Goal: Information Seeking & Learning: Learn about a topic

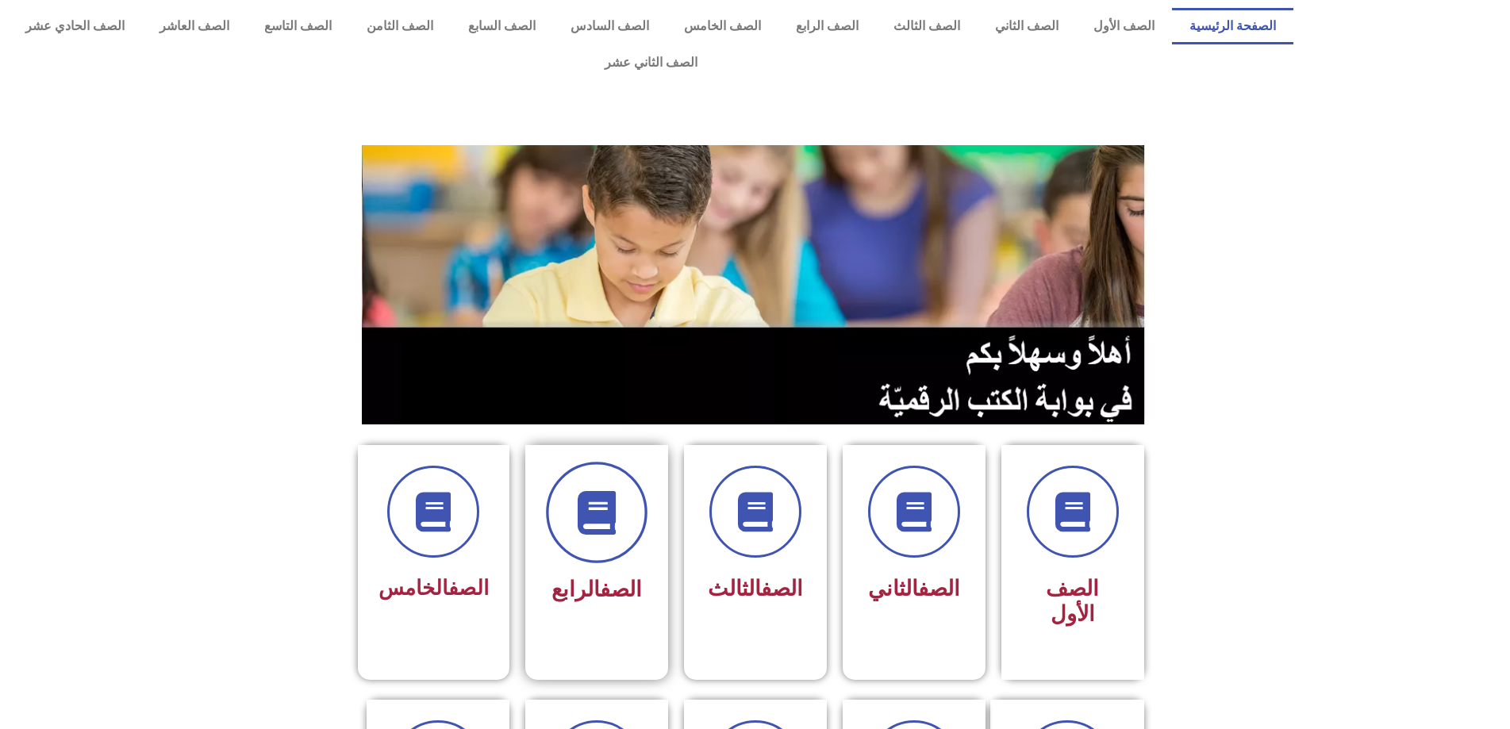
click at [605, 491] on icon at bounding box center [597, 513] width 44 height 44
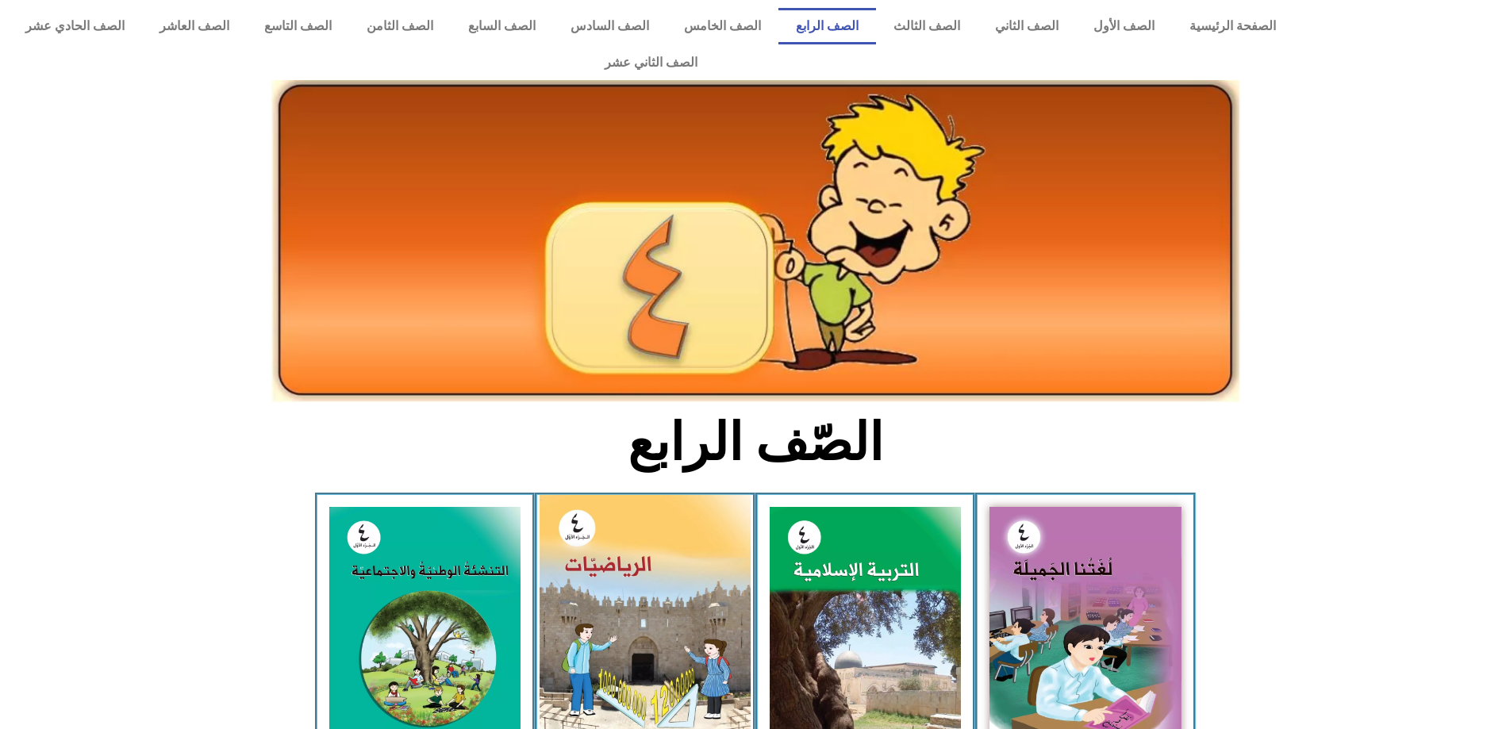
click at [694, 551] on img at bounding box center [645, 627] width 211 height 264
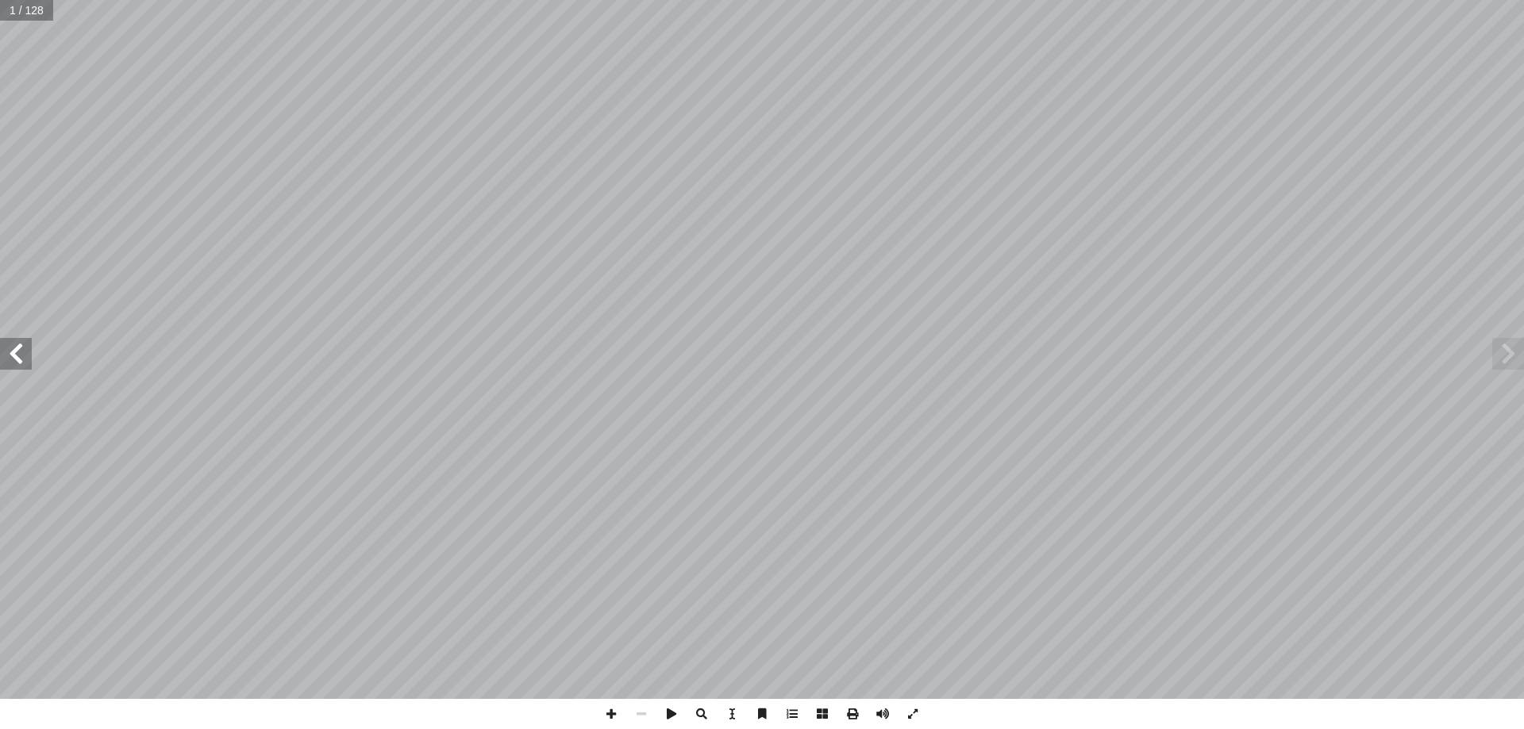
click at [21, 356] on span at bounding box center [16, 354] width 32 height 32
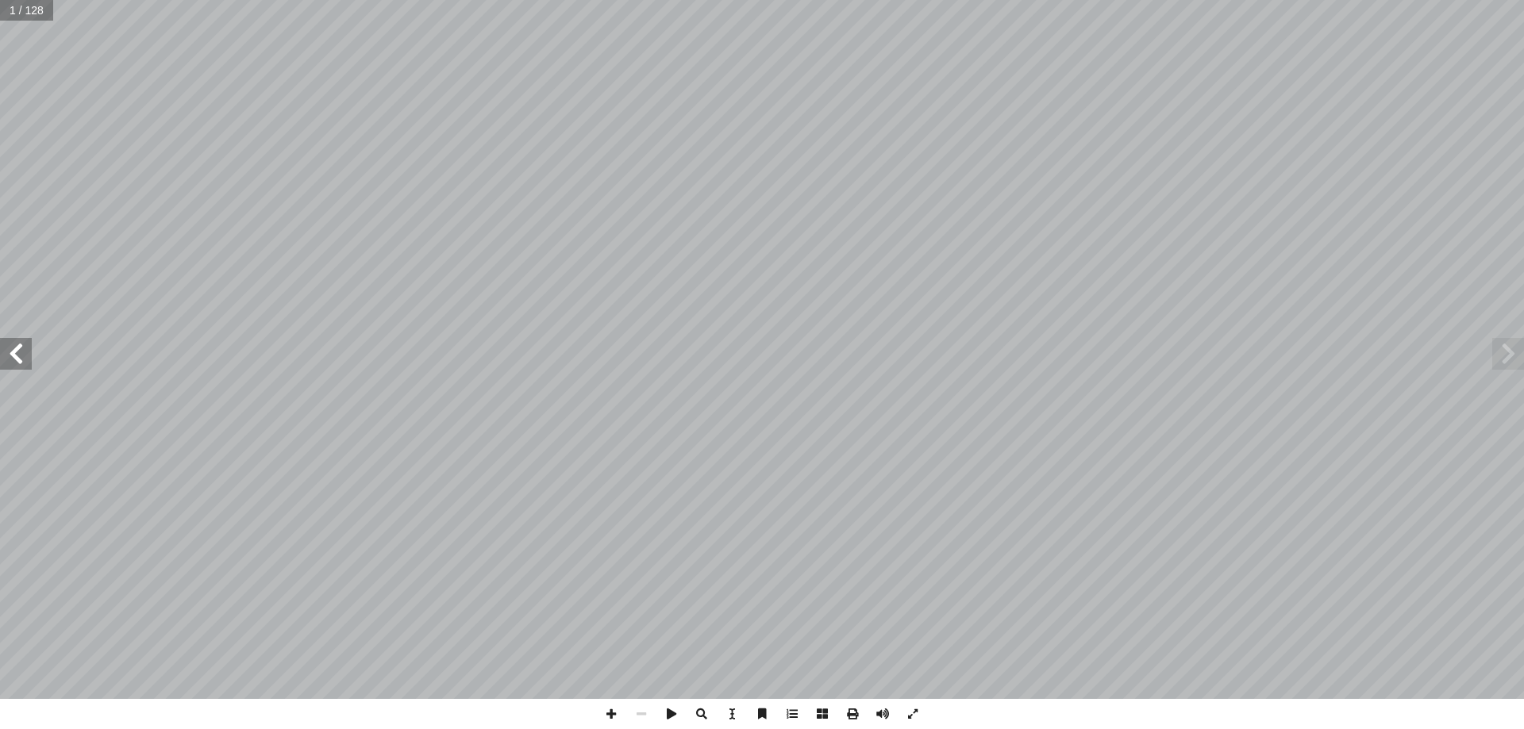
click at [21, 356] on span at bounding box center [16, 354] width 32 height 32
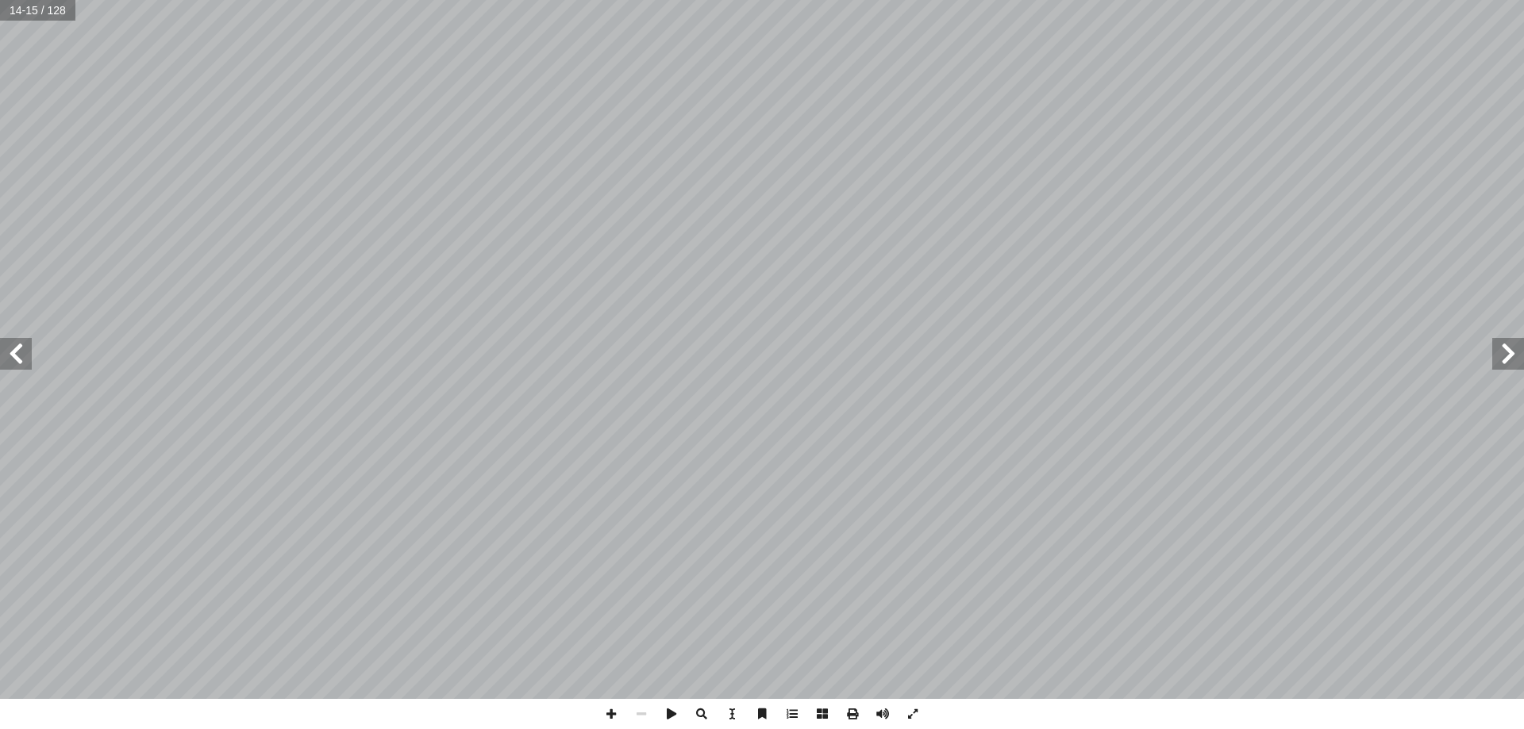
click at [21, 356] on span at bounding box center [16, 354] width 32 height 32
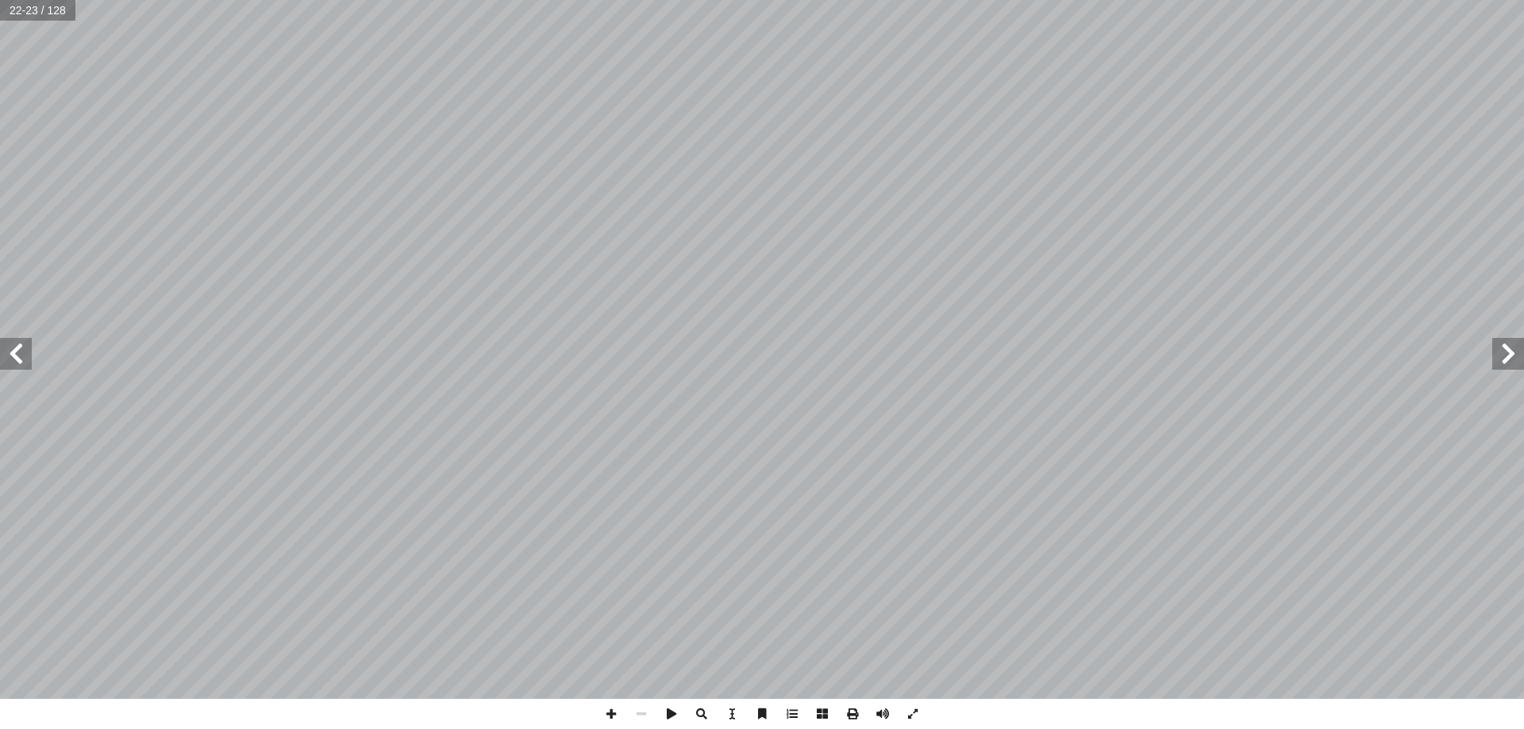
click at [21, 356] on span at bounding box center [16, 354] width 32 height 32
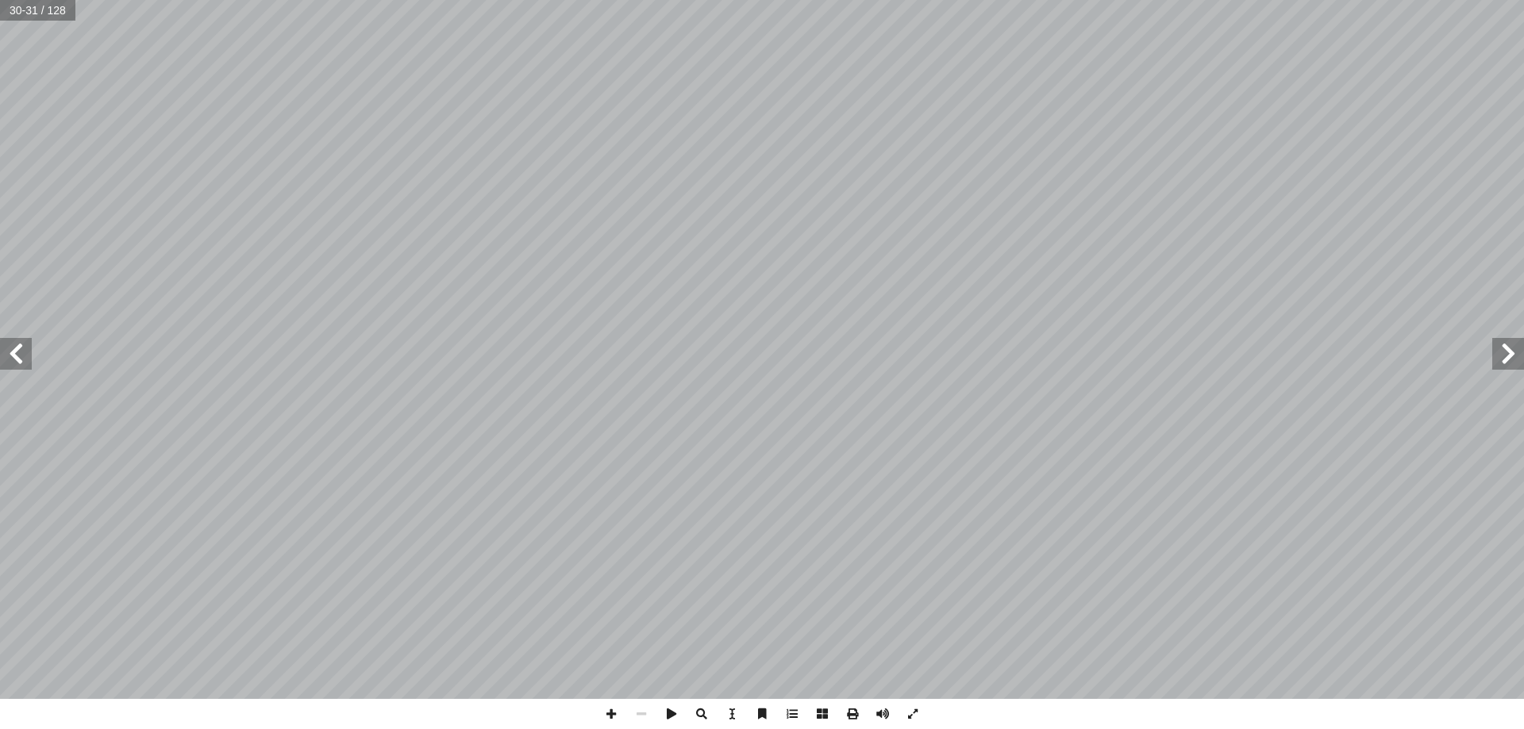
click at [21, 356] on span at bounding box center [16, 354] width 32 height 32
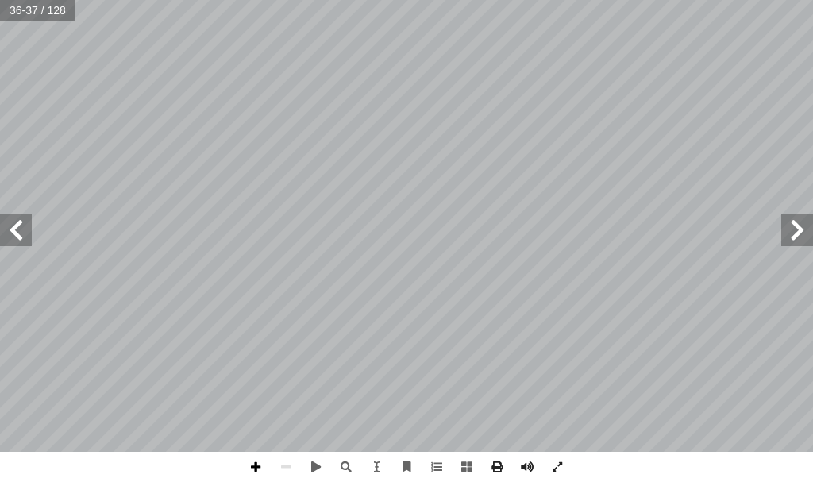
click at [259, 462] on span at bounding box center [255, 467] width 30 height 30
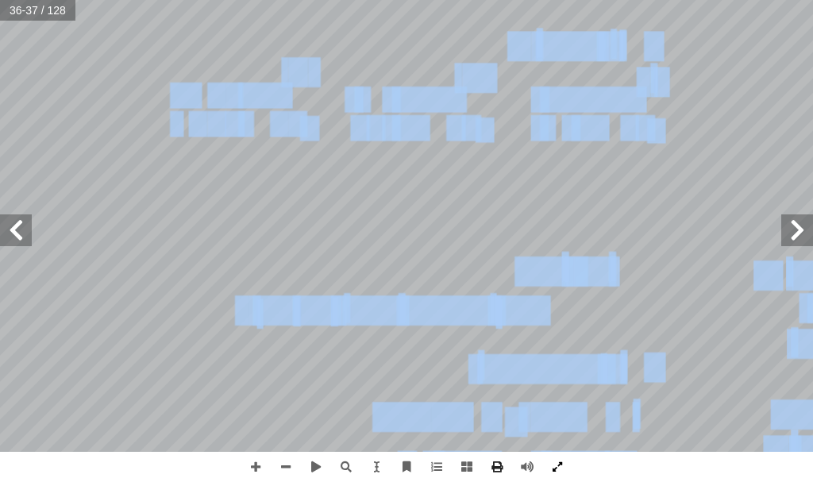
click at [550, 456] on div "٣ 2 ُ رس َّ الد ٣ تلاف ْ اس َ الملايين دون َ ن ْ ضم ُ رح ّ الط ساحتها ِ غ م ُ ل…" at bounding box center [406, 241] width 813 height 482
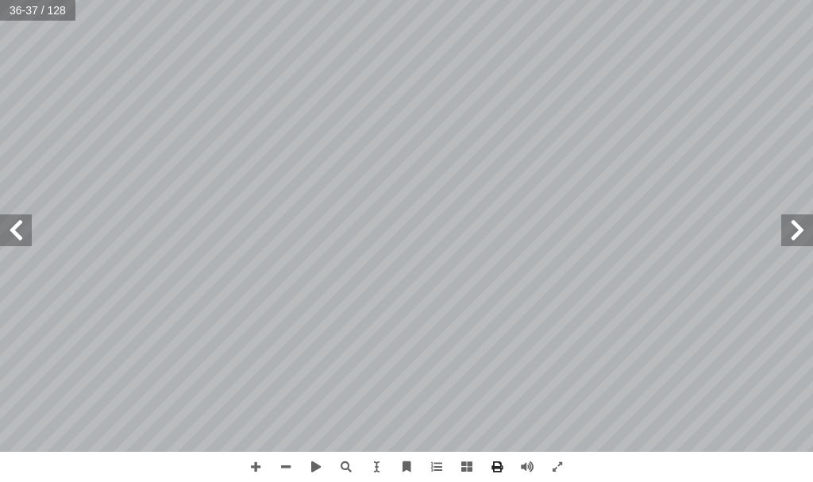
click at [24, 231] on span at bounding box center [16, 230] width 32 height 32
click at [283, 459] on span at bounding box center [286, 467] width 30 height 30
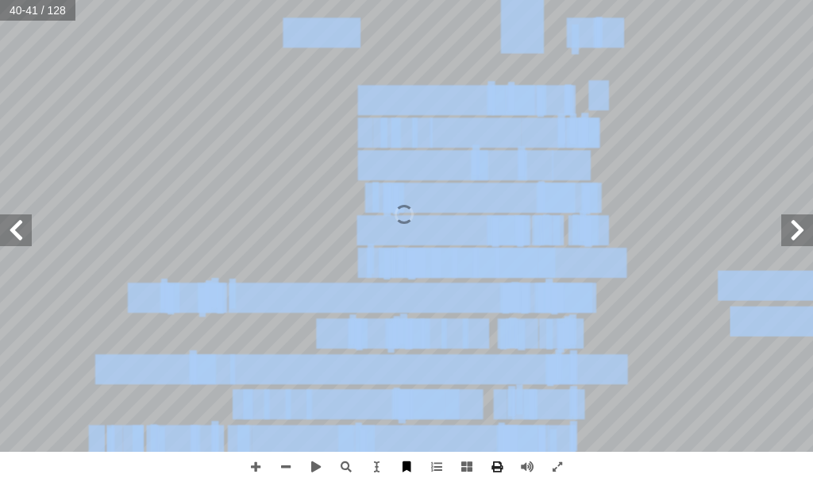
click at [406, 459] on div "٣ 6 : ً ح صحيحا ْ ليكون ناتج الطر رقام في أ ا ال ُ ب ُ كت أ ا 7 5724 ٨ ٣١ 4 ٣ 6…" at bounding box center [406, 241] width 813 height 482
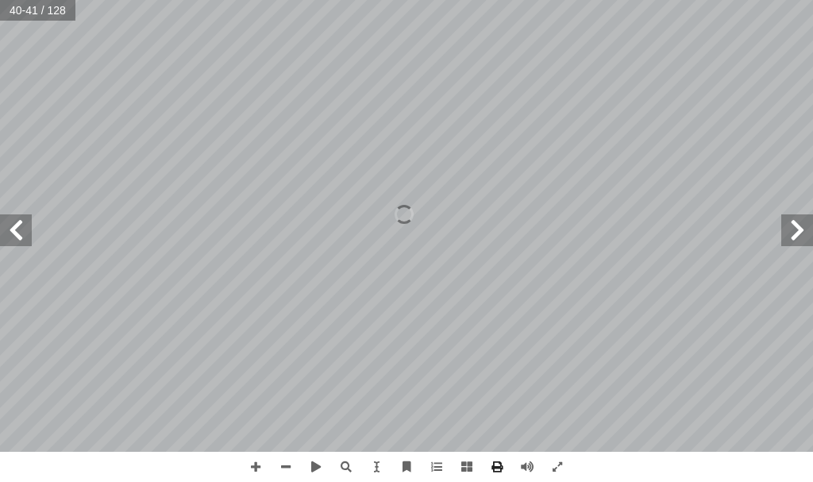
click at [12, 245] on span at bounding box center [16, 230] width 32 height 32
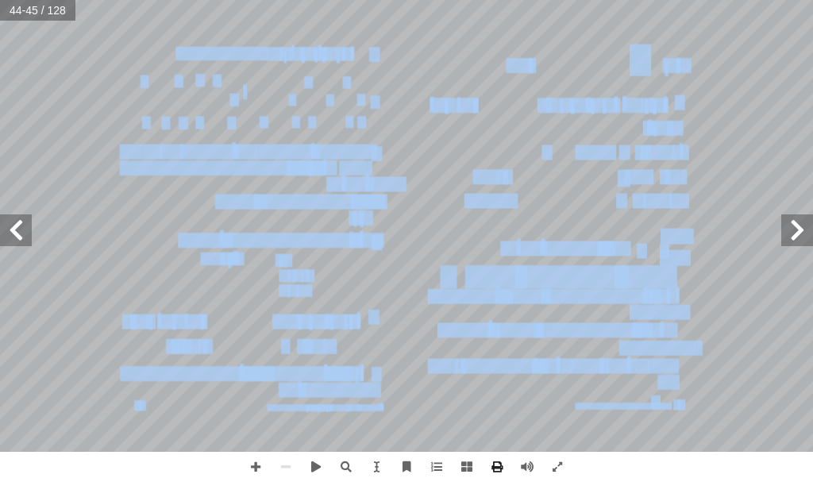
click at [786, 232] on span at bounding box center [797, 230] width 32 height 32
